Goal: Book appointment/travel/reservation

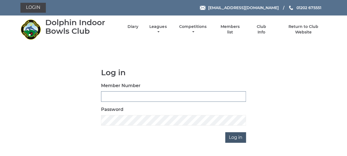
type input "3863"
click at [233, 138] on input "Log in" at bounding box center [235, 137] width 21 height 10
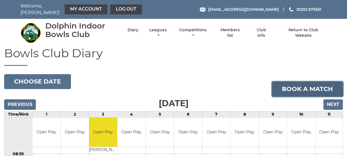
click at [294, 84] on link "Book a match" at bounding box center [307, 88] width 71 height 15
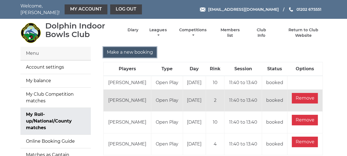
click at [141, 49] on input "Make a new booking" at bounding box center [129, 52] width 53 height 10
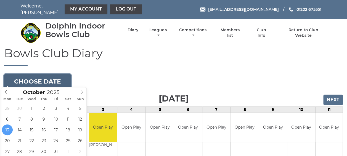
click at [52, 77] on button "Choose date" at bounding box center [37, 81] width 67 height 15
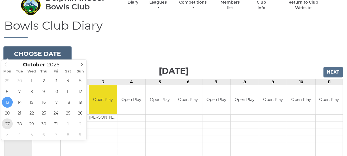
type input "[DATE]"
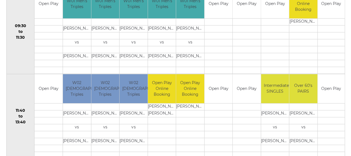
scroll to position [221, 0]
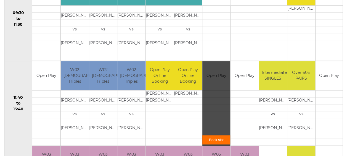
click at [209, 136] on link "Book slot" at bounding box center [216, 139] width 28 height 9
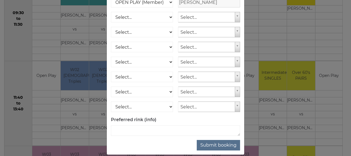
scroll to position [100, 0]
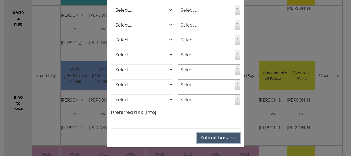
click at [211, 137] on button "Submit booking" at bounding box center [218, 137] width 43 height 10
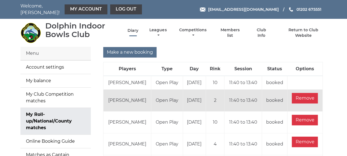
click at [132, 28] on link "Diary" at bounding box center [132, 30] width 11 height 5
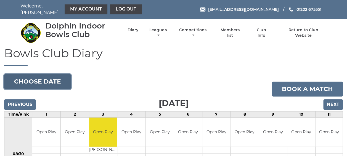
click at [39, 78] on button "Choose date" at bounding box center [37, 81] width 67 height 15
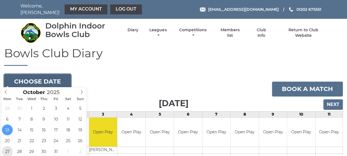
type input "[DATE]"
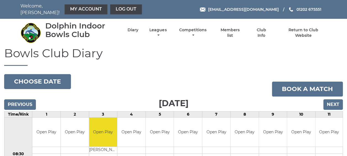
scroll to position [1, 0]
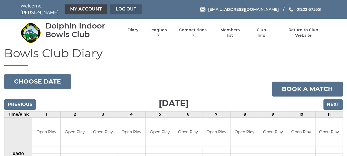
click at [123, 7] on link "Log out" at bounding box center [126, 9] width 32 height 10
